Goal: Task Accomplishment & Management: Manage account settings

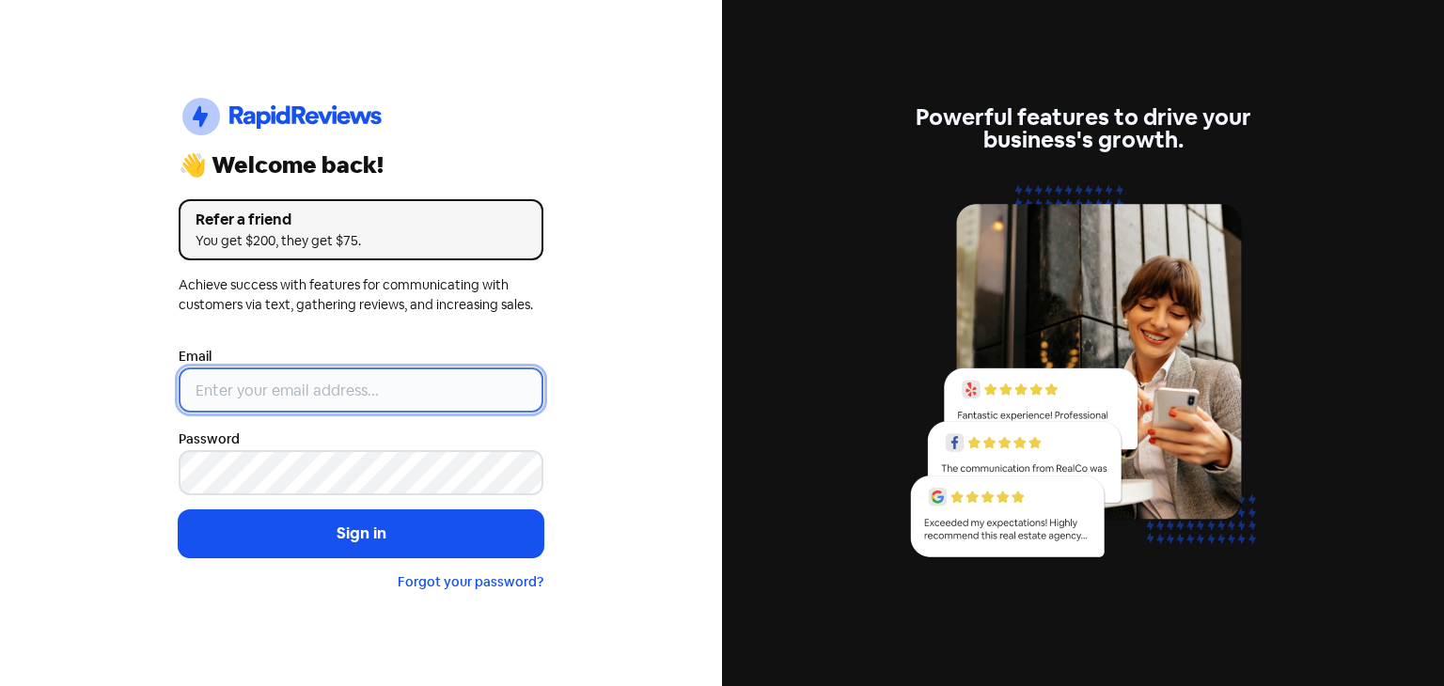
type input "[EMAIL_ADDRESS][DOMAIN_NAME]"
click at [287, 399] on input "[EMAIL_ADDRESS][DOMAIN_NAME]" at bounding box center [361, 390] width 365 height 45
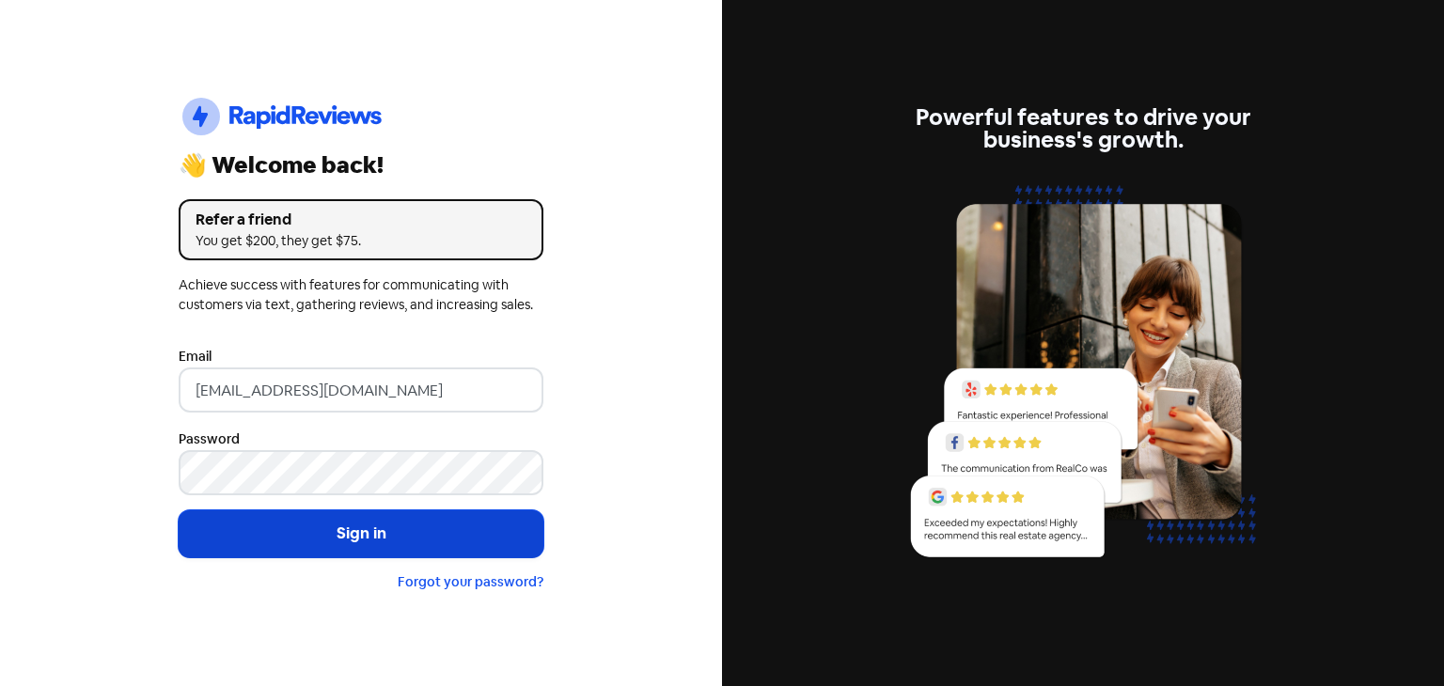
click at [231, 523] on button "Sign in" at bounding box center [361, 534] width 365 height 47
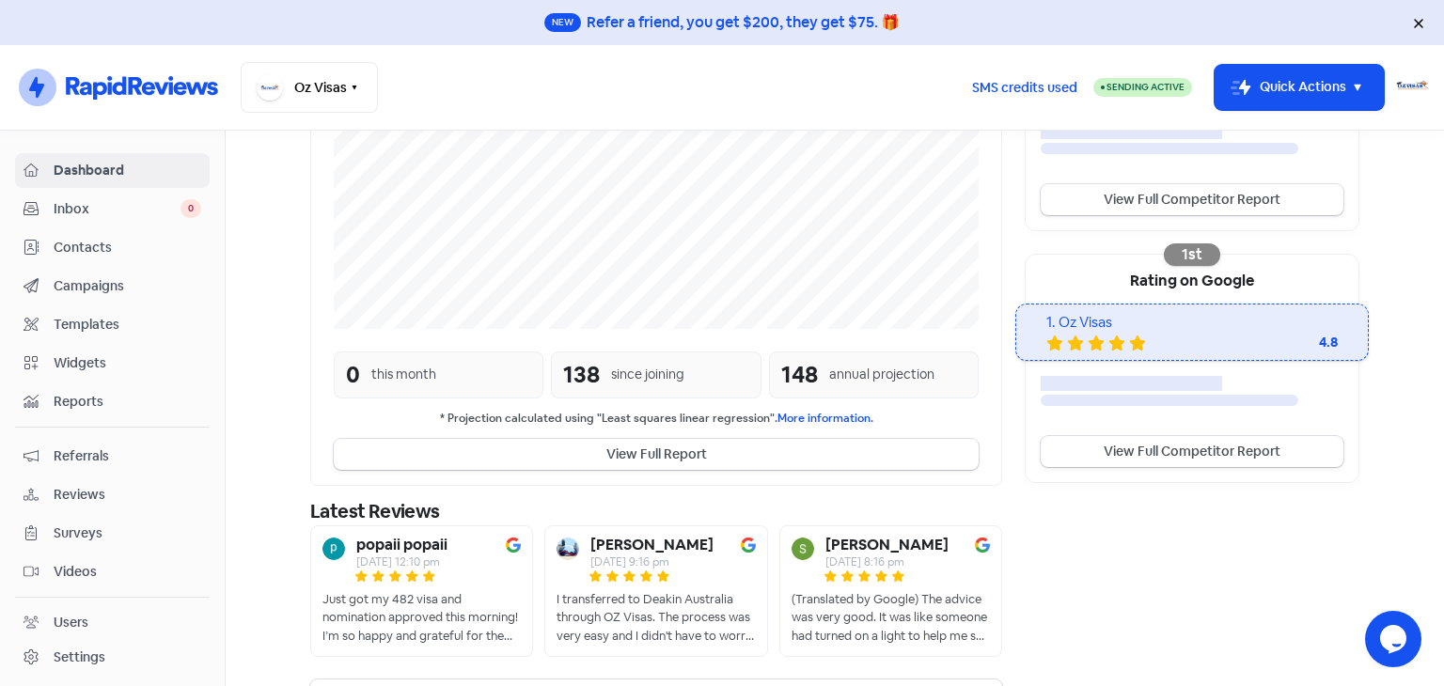
scroll to position [513, 0]
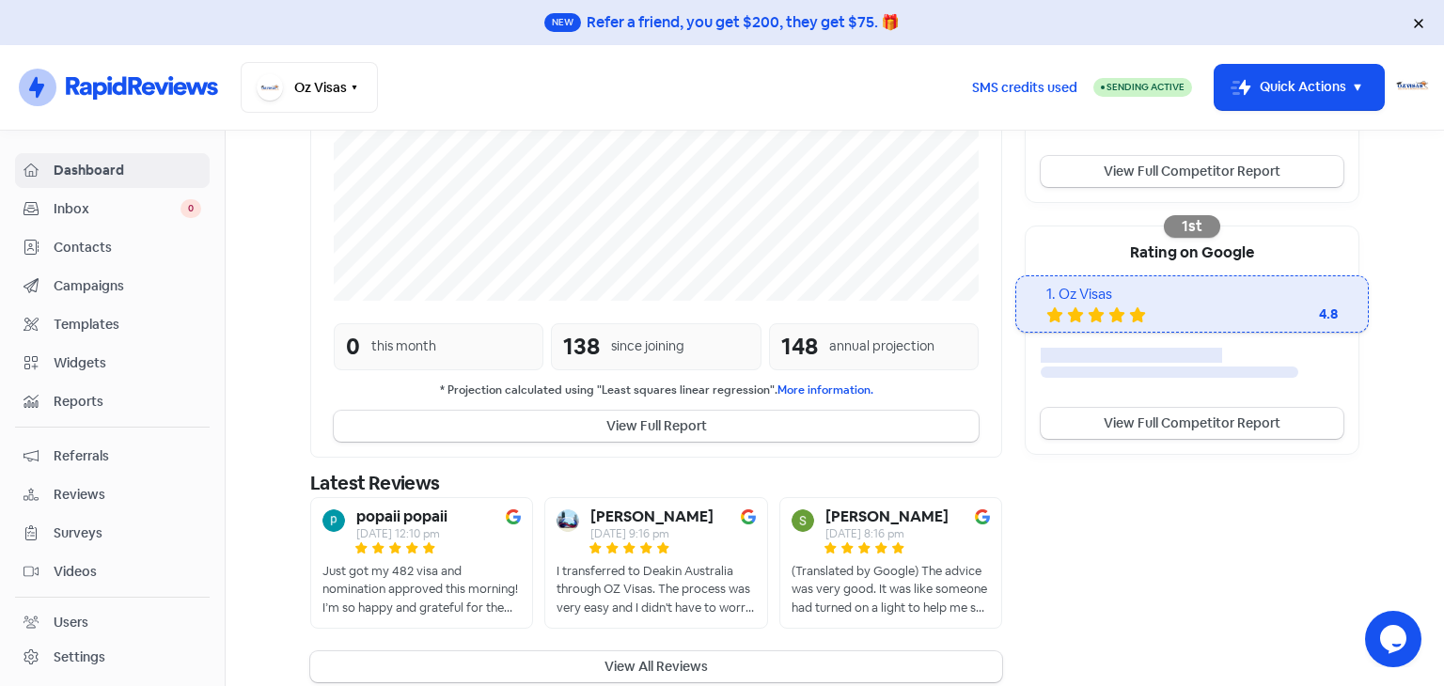
click at [120, 479] on link "Reviews" at bounding box center [112, 495] width 195 height 35
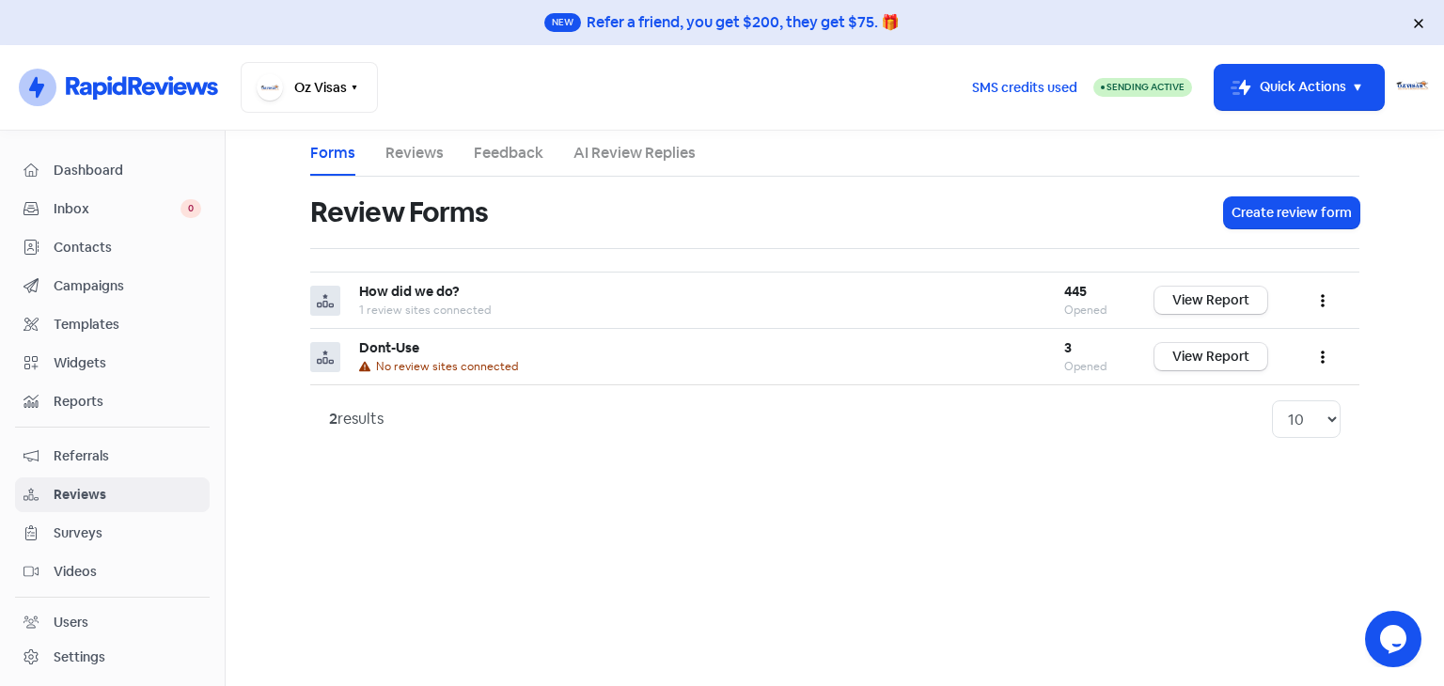
click at [355, 141] on ul "Forms Reviews Feedback AI Review Replies" at bounding box center [834, 154] width 1049 height 46
click at [395, 145] on link "Reviews" at bounding box center [415, 153] width 58 height 23
